Goal: Information Seeking & Learning: Learn about a topic

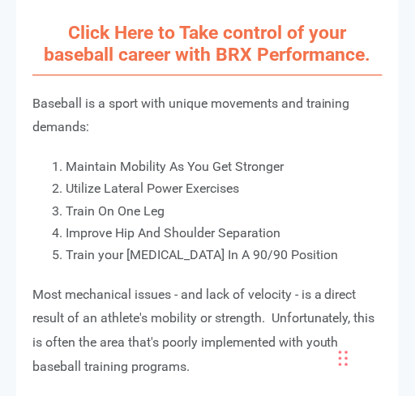
scroll to position [1063, 0]
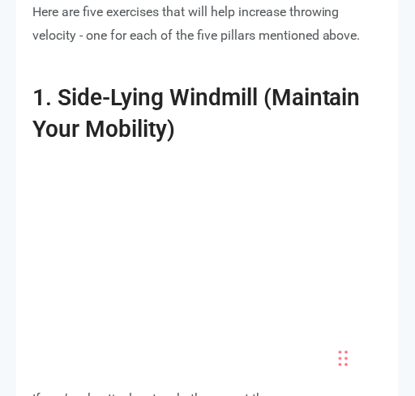
scroll to position [1457, 0]
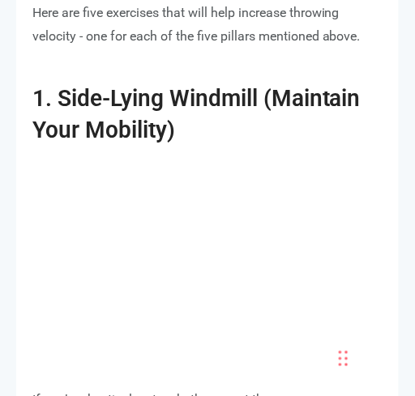
click at [345, 343] on div "Chat Widget" at bounding box center [374, 357] width 81 height 78
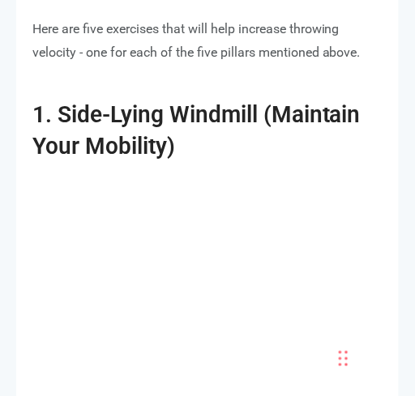
scroll to position [1440, 0]
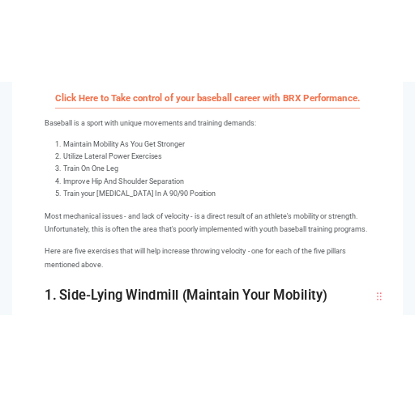
scroll to position [1408, 0]
